Goal: Task Accomplishment & Management: Manage account settings

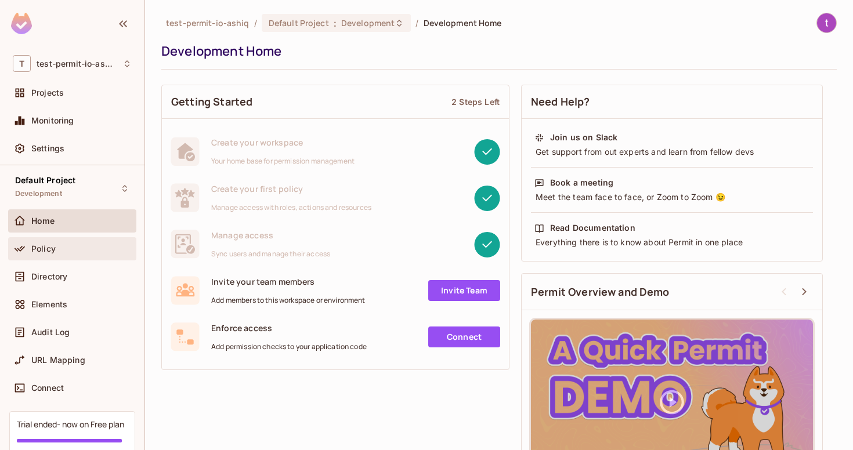
click at [67, 254] on div "Policy" at bounding box center [72, 249] width 119 height 14
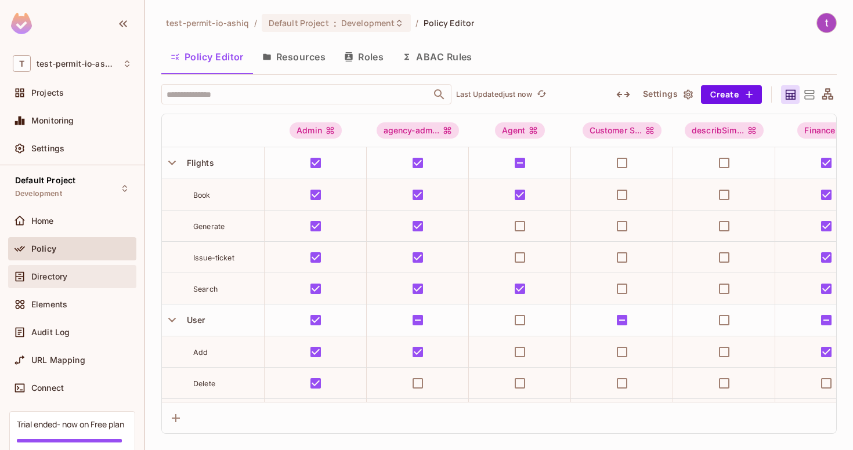
click at [67, 266] on div "Directory" at bounding box center [72, 276] width 128 height 23
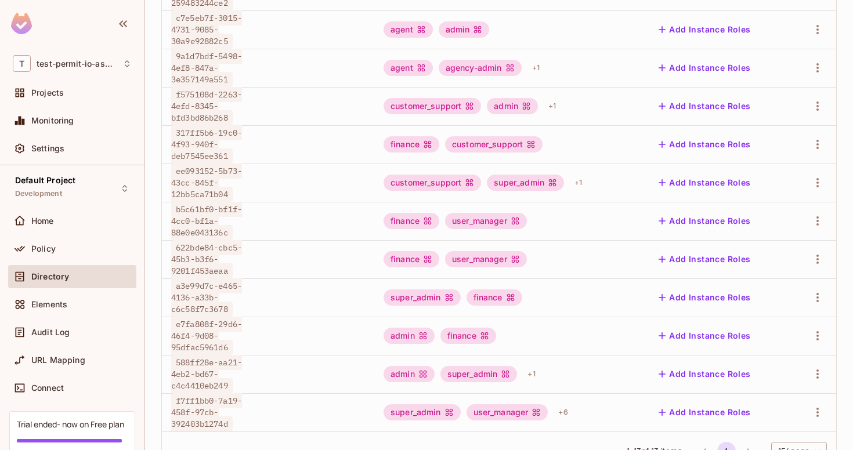
scroll to position [284, 0]
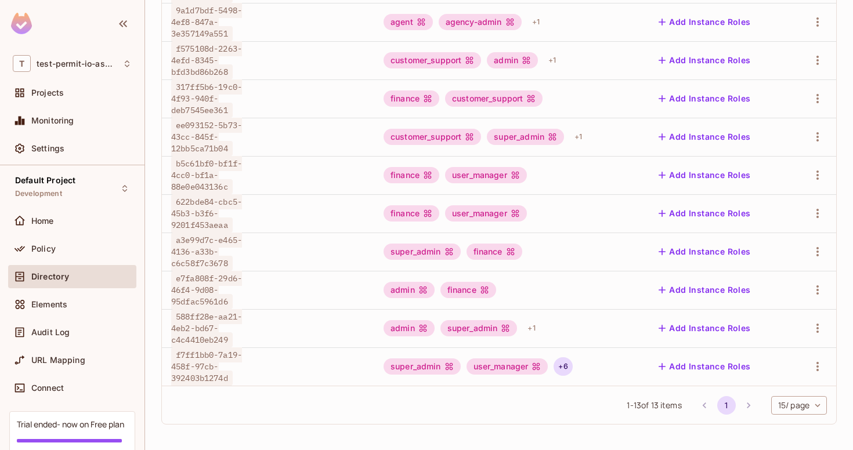
click at [570, 368] on div "+ 6" at bounding box center [563, 366] width 19 height 19
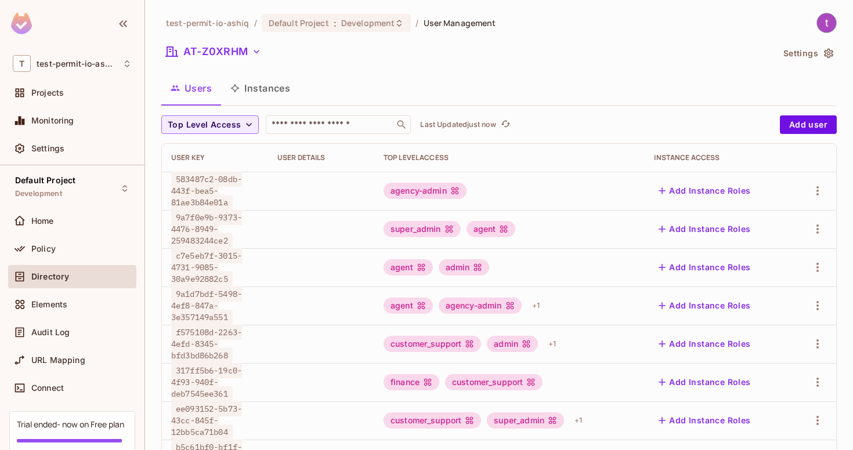
scroll to position [284, 0]
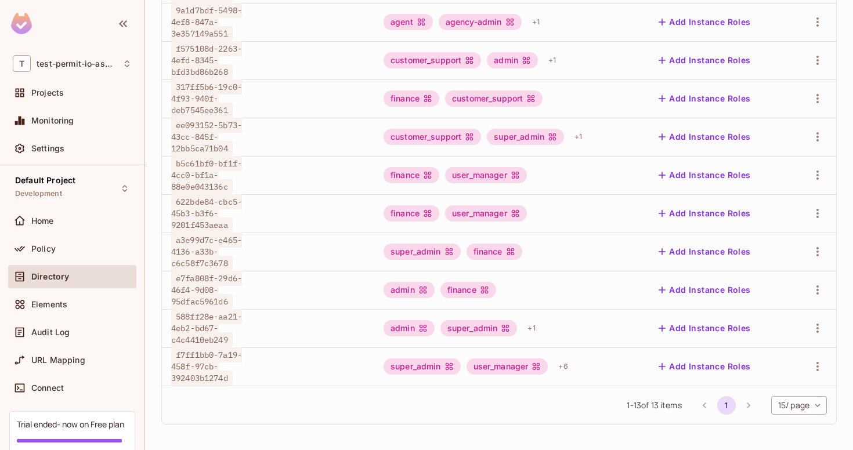
click at [583, 365] on div "super_admin user_manager + 6" at bounding box center [510, 366] width 252 height 19
click at [566, 366] on body "T test-permit-io-ashiq Projects Monitoring Settings Default Project Development…" at bounding box center [426, 225] width 853 height 450
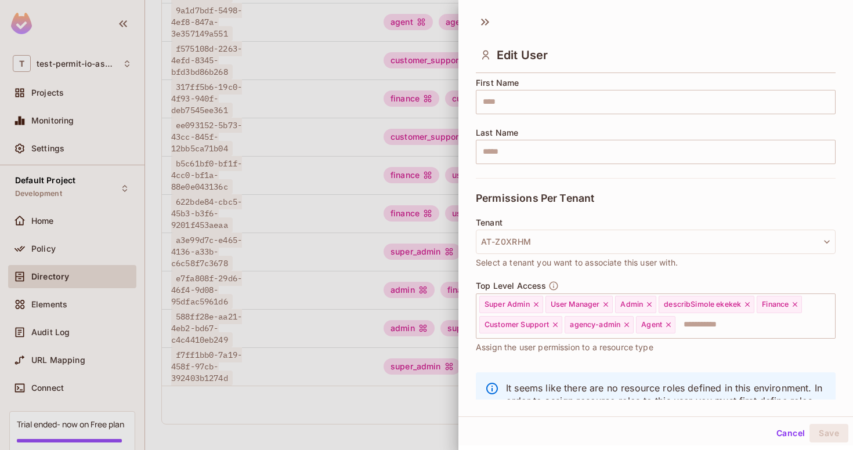
scroll to position [194, 0]
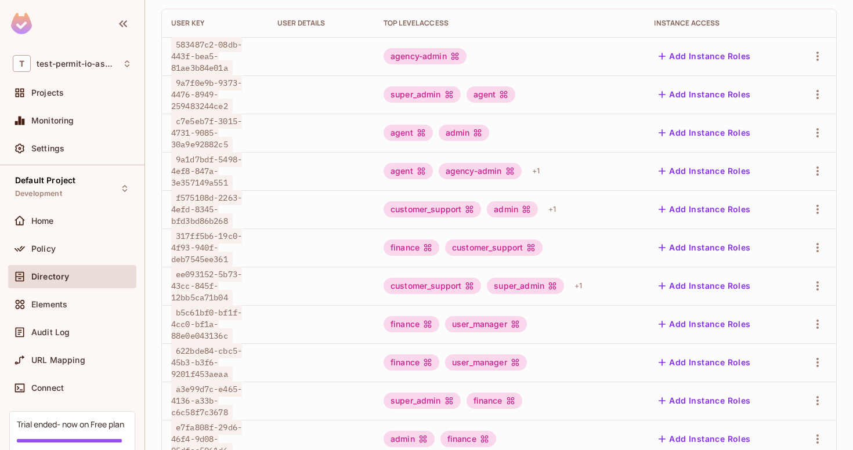
scroll to position [284, 0]
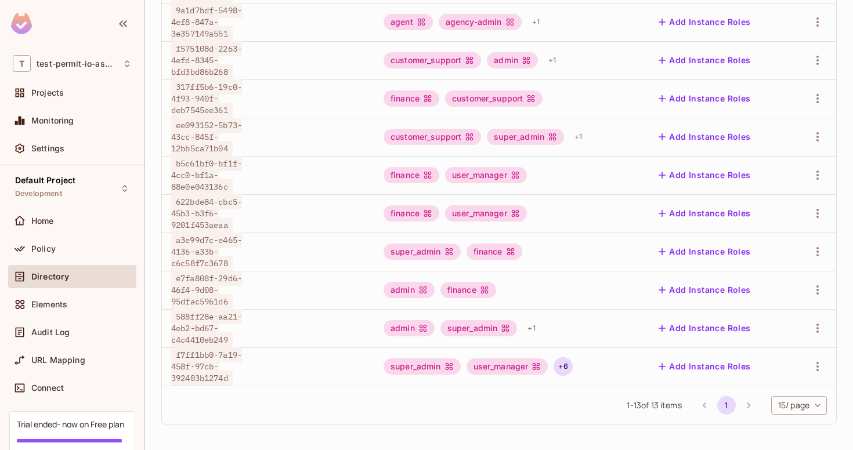
click at [564, 371] on div "+ 6" at bounding box center [563, 366] width 19 height 19
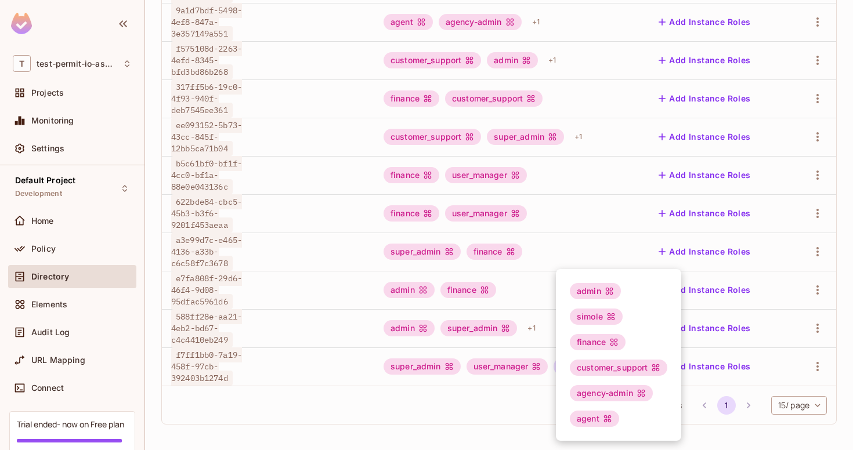
click at [742, 420] on div at bounding box center [426, 225] width 853 height 450
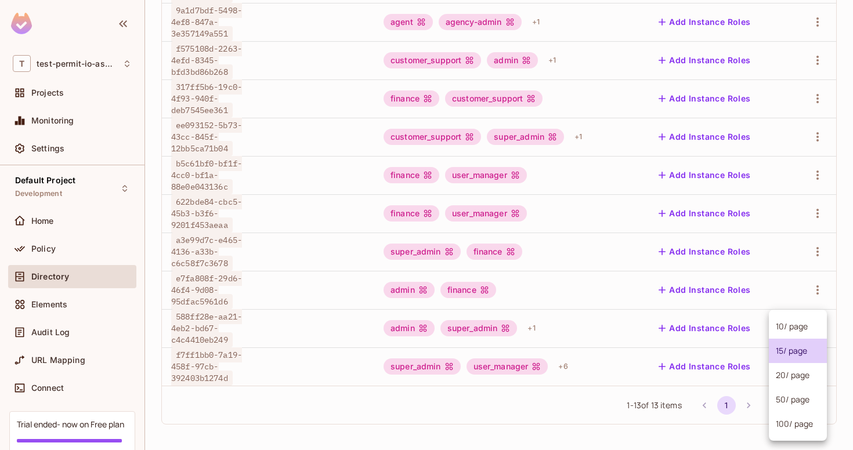
click at [780, 407] on body "T test-permit-io-ashiq Projects Monitoring Settings Default Project Development…" at bounding box center [426, 225] width 853 height 450
click at [786, 422] on li "100 / page" at bounding box center [798, 424] width 58 height 24
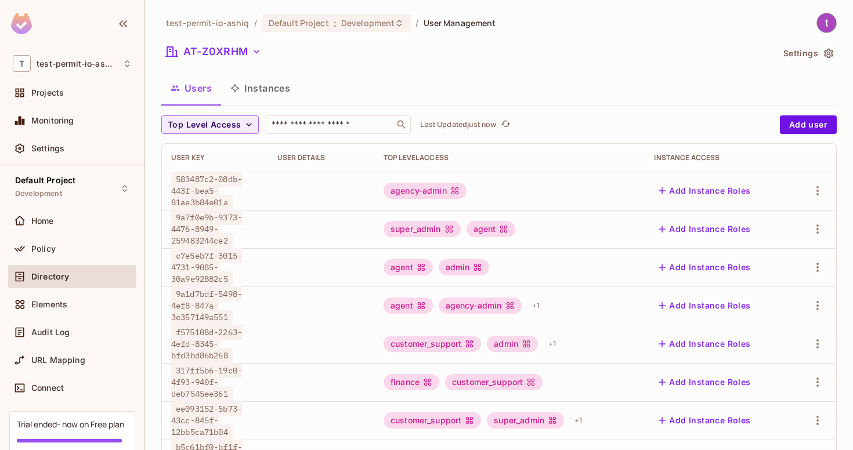
scroll to position [284, 0]
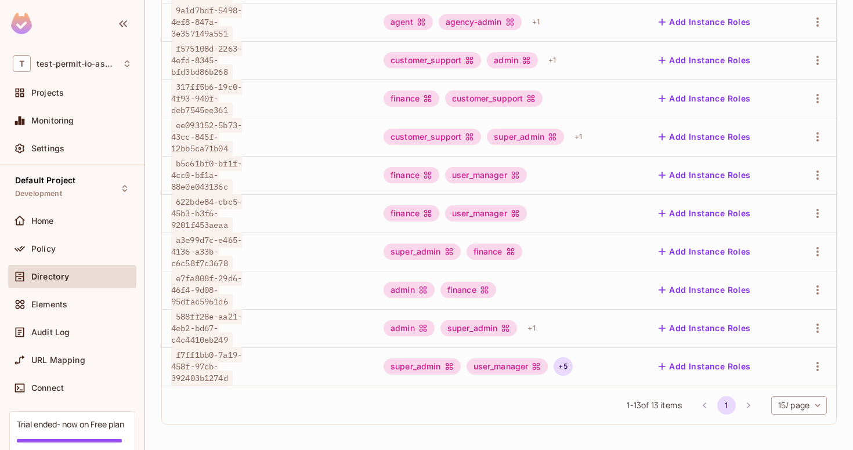
click at [561, 367] on div "+ 5" at bounding box center [563, 366] width 19 height 19
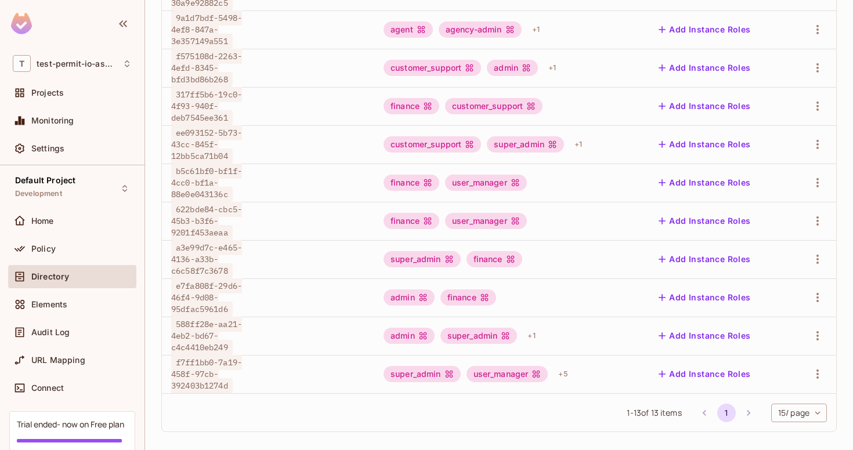
scroll to position [284, 0]
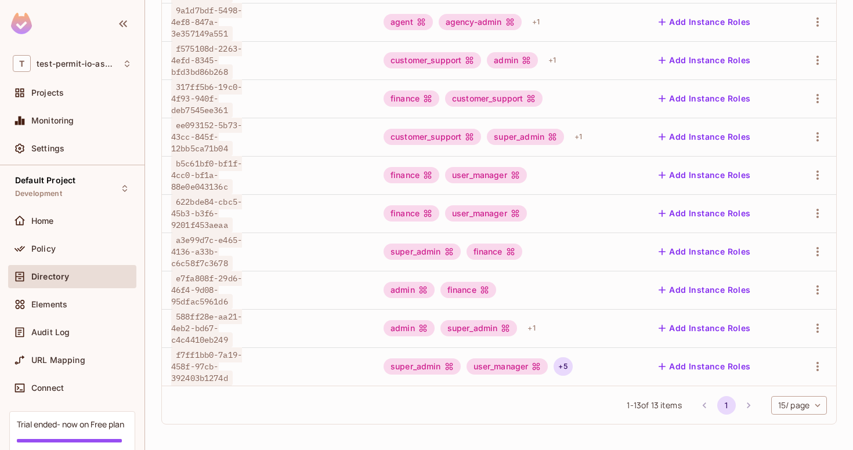
click at [563, 369] on div "+ 5" at bounding box center [563, 366] width 19 height 19
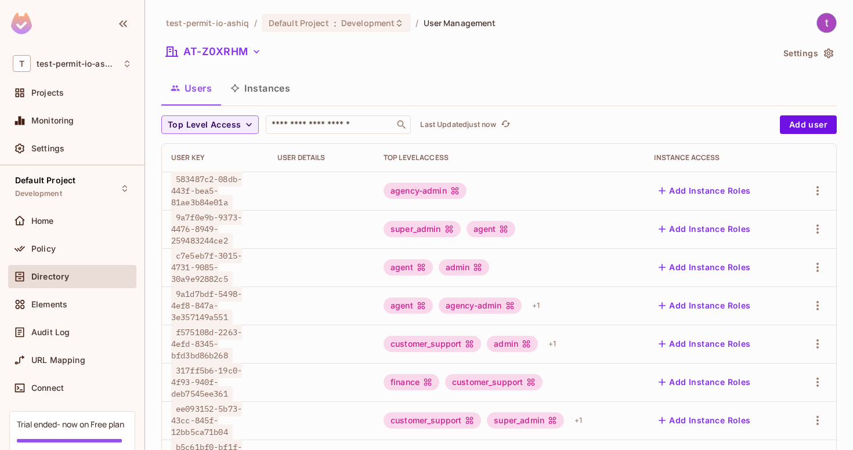
scroll to position [284, 0]
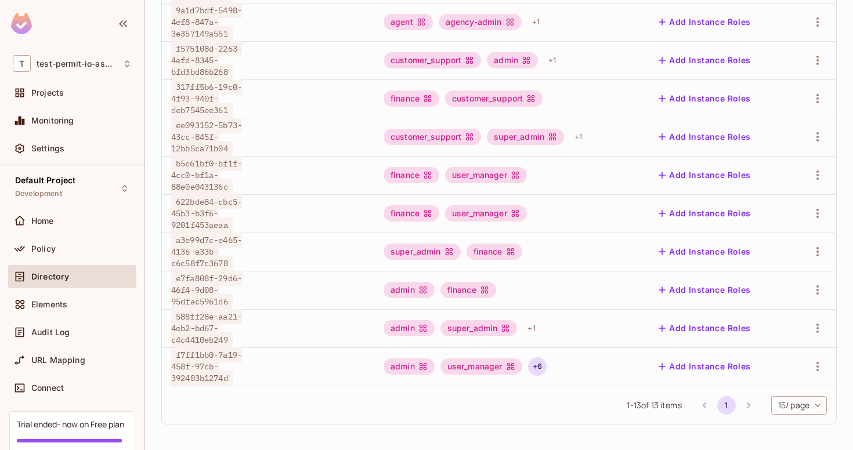
click at [536, 370] on div "+ 6" at bounding box center [537, 366] width 19 height 19
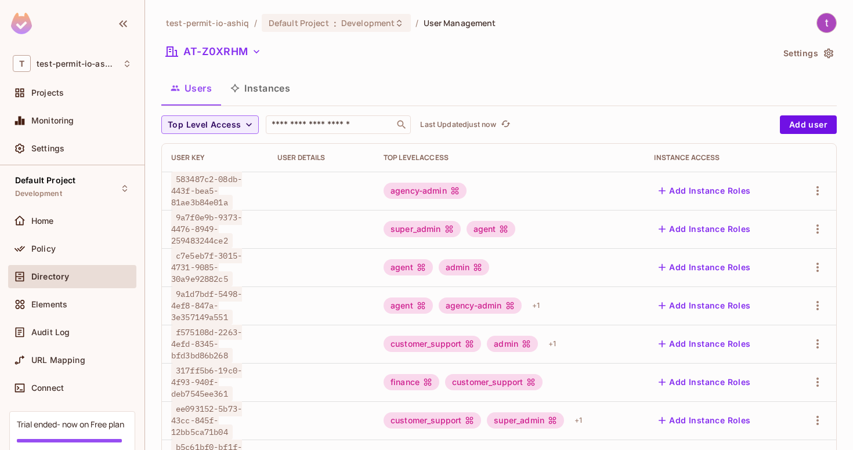
scroll to position [284, 0]
